Goal: Entertainment & Leisure: Consume media (video, audio)

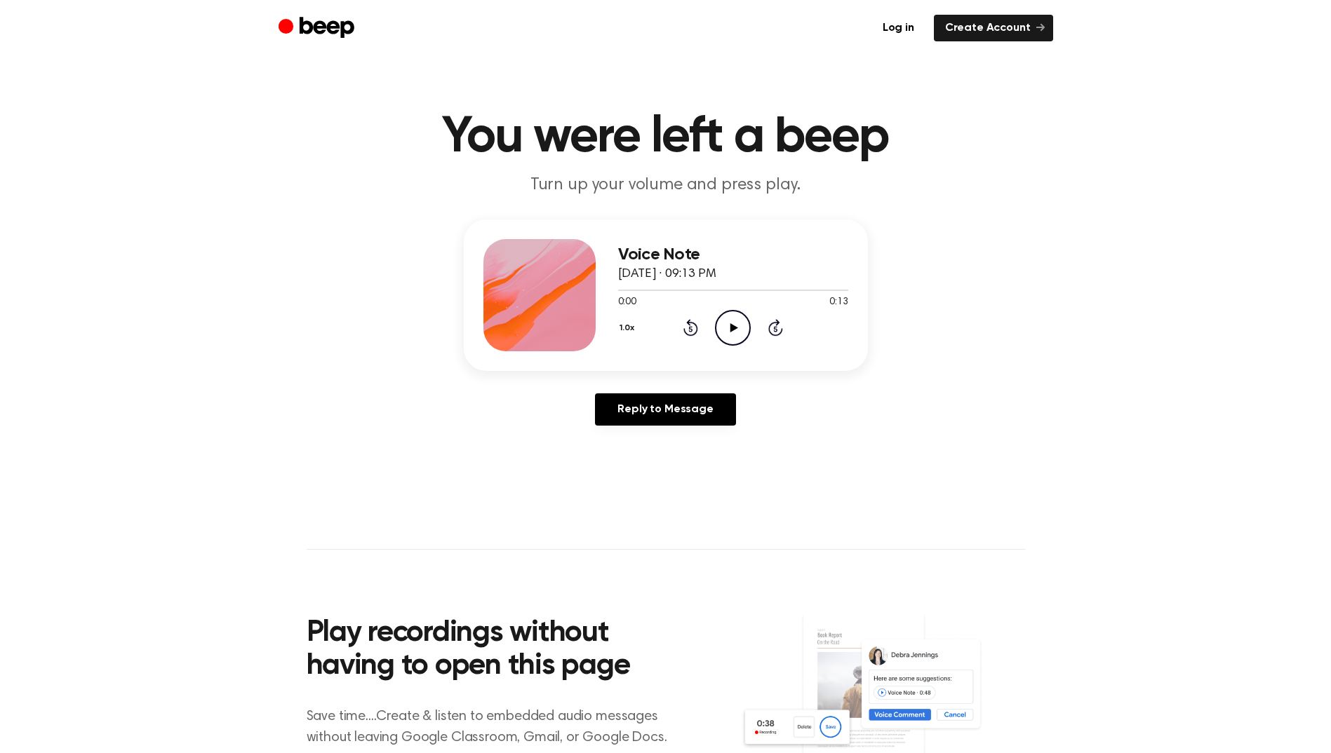
click at [735, 327] on icon at bounding box center [734, 327] width 8 height 9
click at [733, 328] on icon at bounding box center [734, 327] width 8 height 9
click at [740, 326] on icon "Play Audio" at bounding box center [733, 328] width 36 height 36
click at [732, 324] on icon "Play Audio" at bounding box center [733, 328] width 36 height 36
click at [728, 319] on icon "Play Audio" at bounding box center [733, 328] width 36 height 36
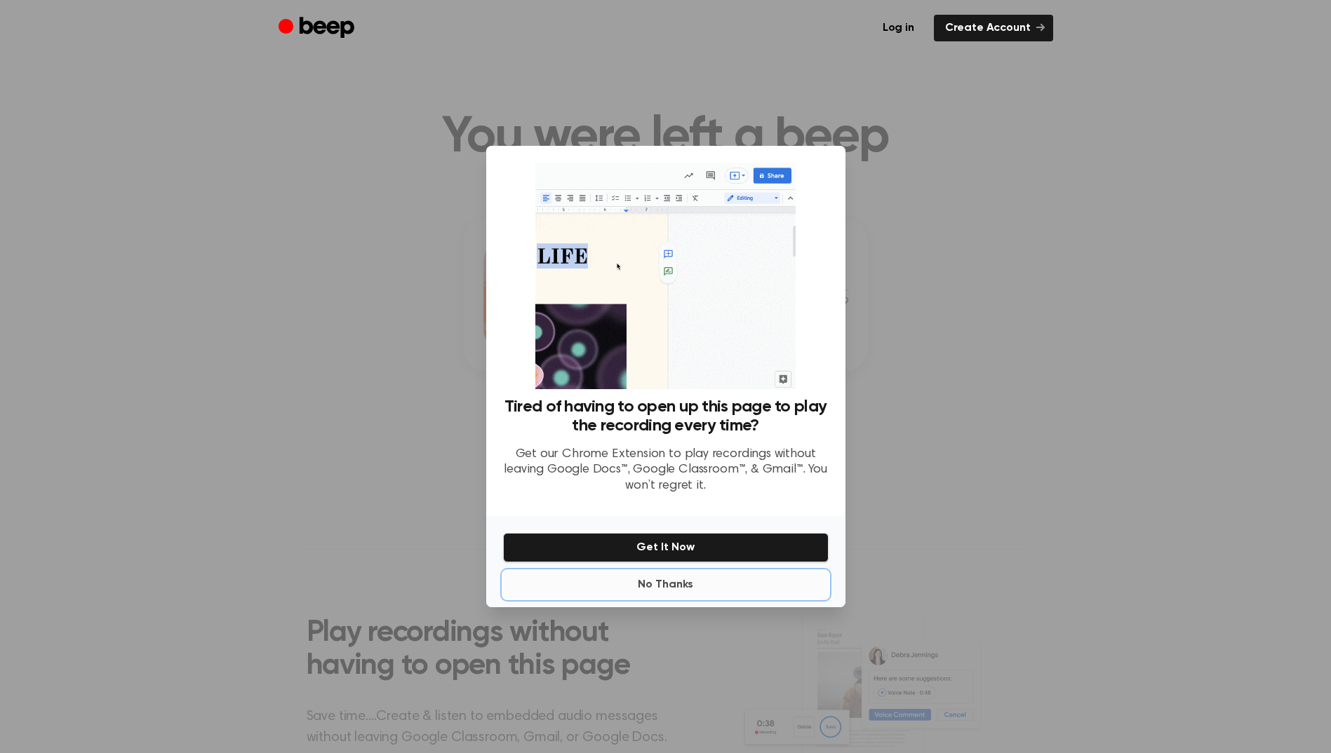
click at [669, 587] on button "No Thanks" at bounding box center [666, 585] width 326 height 28
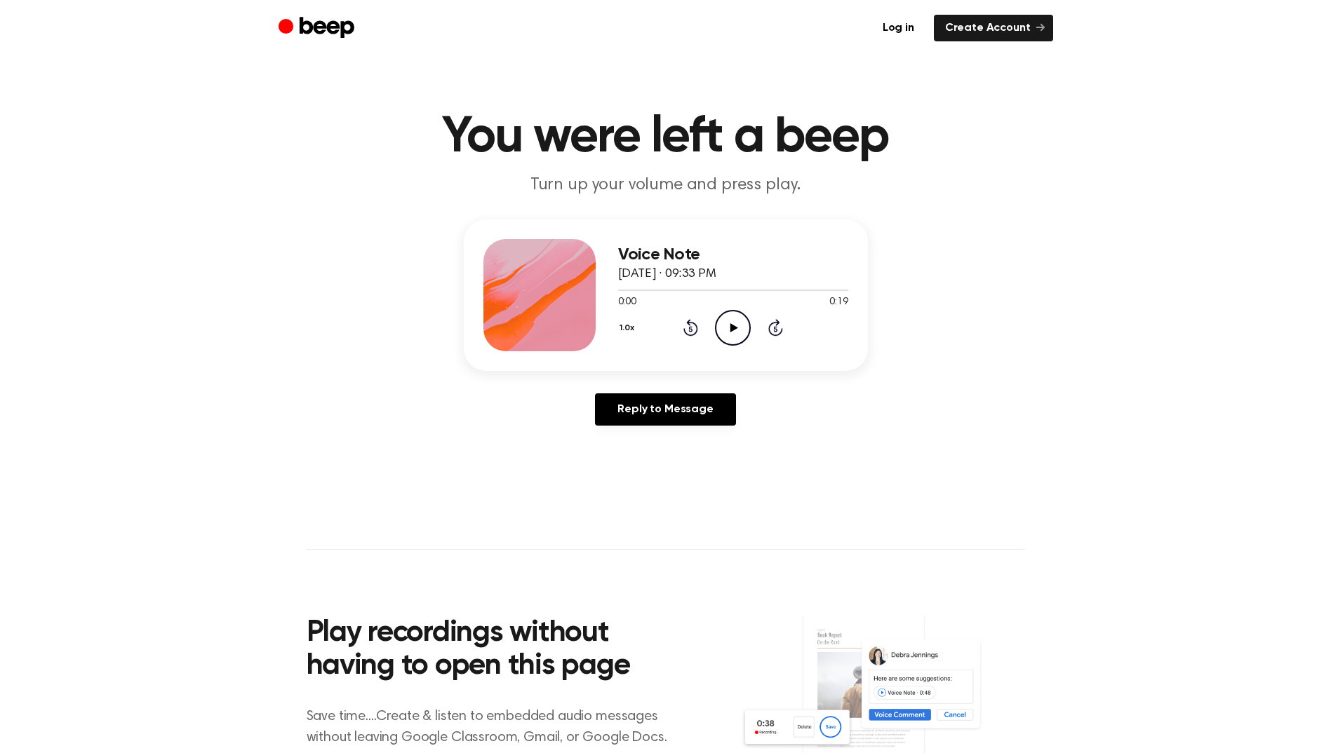
click at [744, 324] on icon "Play Audio" at bounding box center [733, 328] width 36 height 36
click at [728, 331] on icon "Play Audio" at bounding box center [733, 328] width 36 height 36
click at [739, 321] on icon "Play Audio" at bounding box center [733, 328] width 36 height 36
click at [737, 329] on icon "Play Audio" at bounding box center [733, 328] width 36 height 36
click at [725, 326] on icon "Play Audio" at bounding box center [733, 328] width 36 height 36
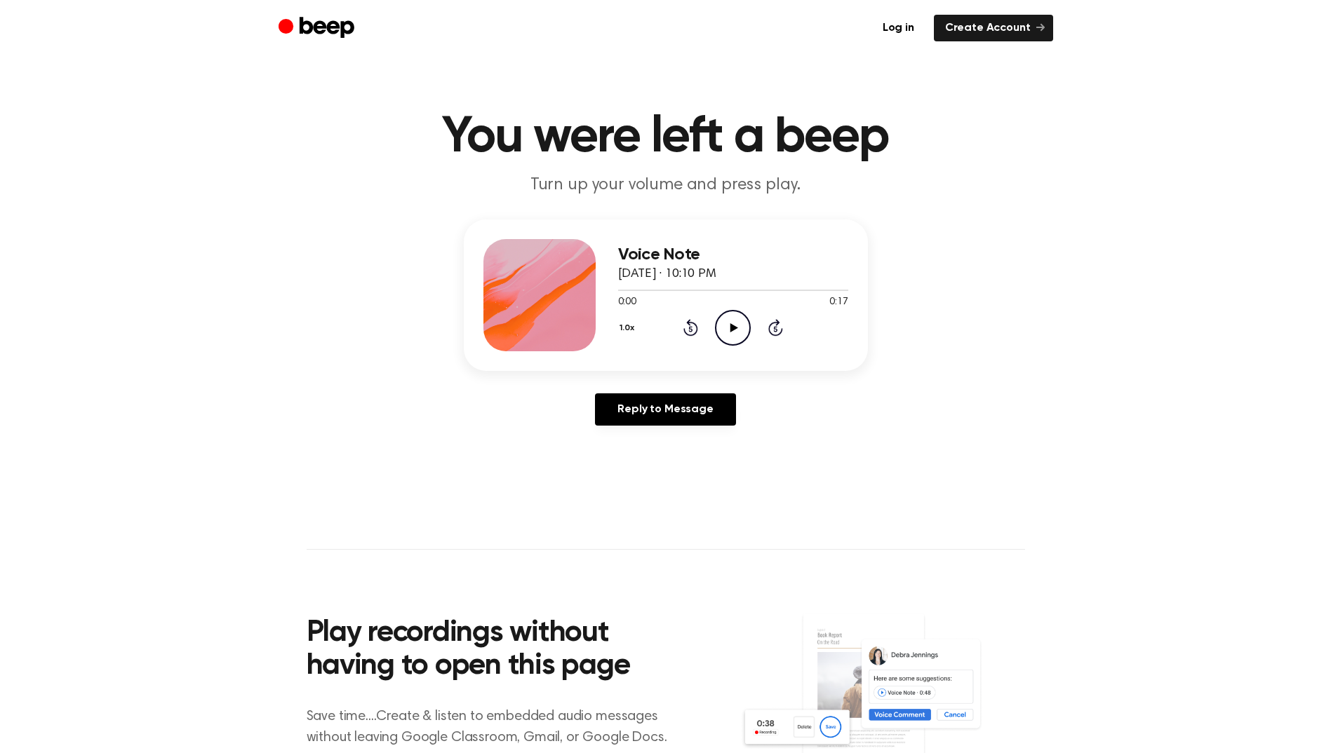
click at [731, 330] on icon at bounding box center [734, 327] width 8 height 9
click at [724, 320] on icon "Play Audio" at bounding box center [733, 328] width 36 height 36
click at [736, 324] on icon "Play Audio" at bounding box center [733, 328] width 36 height 36
click at [731, 324] on icon at bounding box center [734, 327] width 8 height 9
click at [731, 326] on icon at bounding box center [734, 327] width 8 height 9
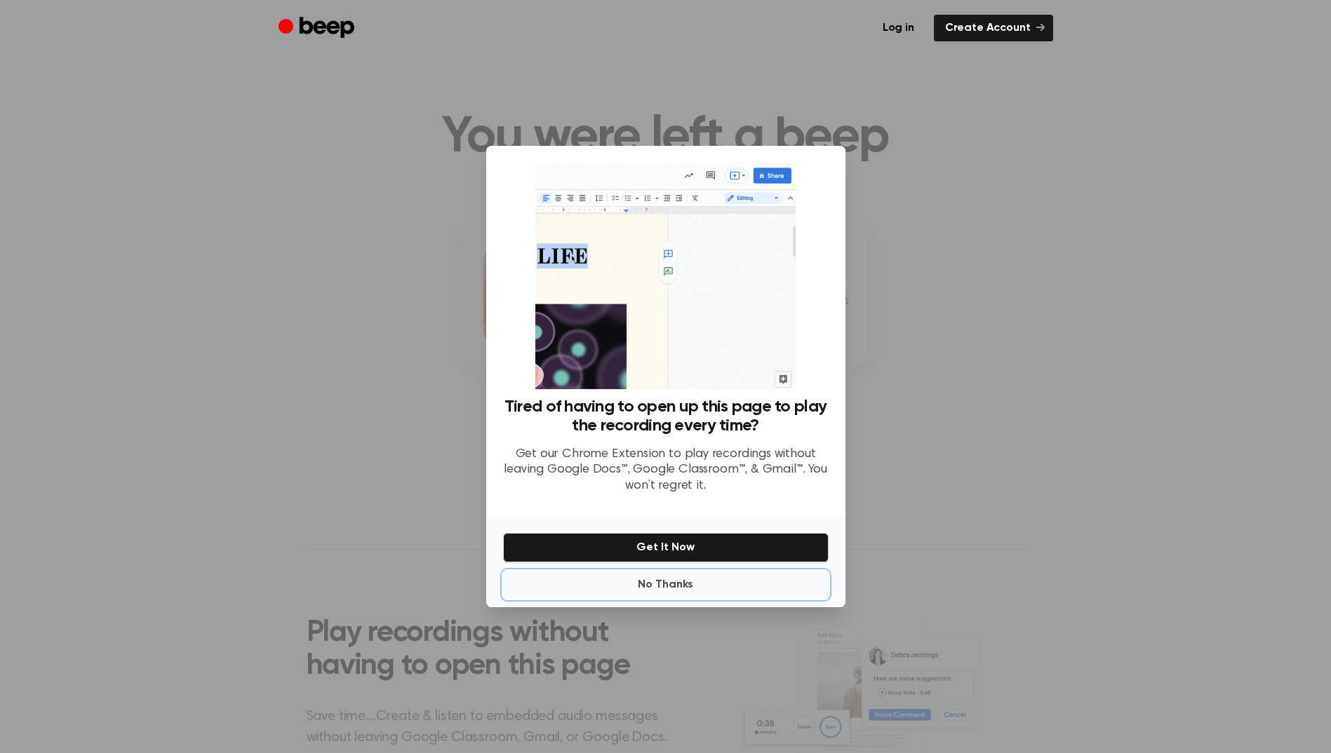
click at [684, 587] on button "No Thanks" at bounding box center [666, 585] width 326 height 28
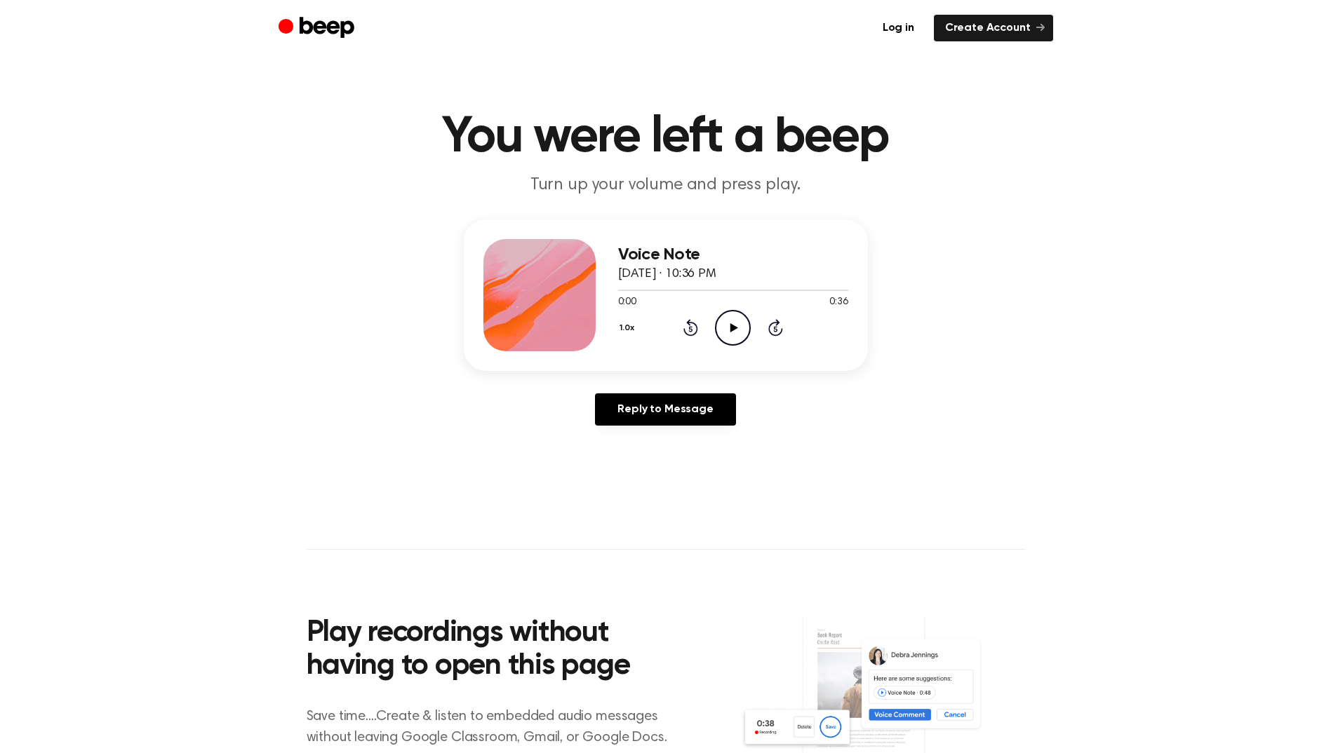
click at [735, 329] on icon "Play Audio" at bounding box center [733, 328] width 36 height 36
click at [733, 321] on icon "Play Audio" at bounding box center [733, 328] width 36 height 36
click at [730, 330] on icon at bounding box center [734, 327] width 8 height 9
click at [730, 331] on icon at bounding box center [734, 327] width 8 height 9
